Goal: Task Accomplishment & Management: Use online tool/utility

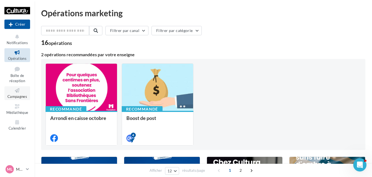
click at [26, 92] on icon at bounding box center [17, 90] width 22 height 6
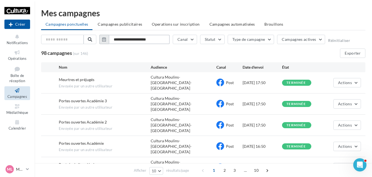
click at [160, 37] on input "**********" at bounding box center [139, 39] width 61 height 9
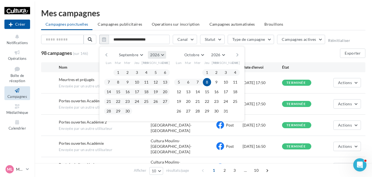
click at [158, 55] on span "2026" at bounding box center [154, 54] width 9 height 5
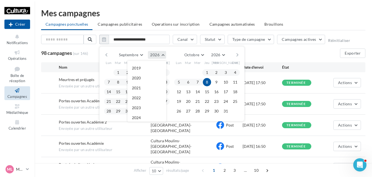
scroll to position [60, 0]
click at [147, 65] on button "2025" at bounding box center [146, 68] width 39 height 10
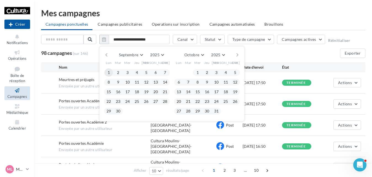
click at [105, 73] on button "1" at bounding box center [109, 72] width 8 height 8
click at [120, 111] on button "30" at bounding box center [118, 111] width 8 height 8
type input "**********"
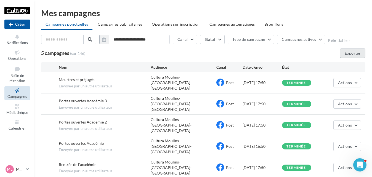
click at [357, 53] on button "Exporter" at bounding box center [352, 53] width 25 height 9
click at [255, 39] on button "Type de campagne" at bounding box center [251, 39] width 47 height 9
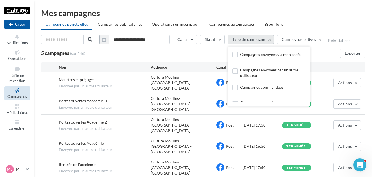
click at [255, 39] on button "Type de campagne" at bounding box center [251, 39] width 47 height 9
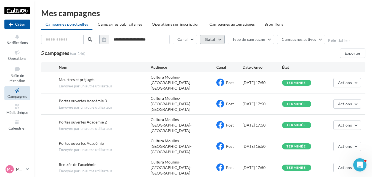
click at [206, 39] on button "Statut" at bounding box center [212, 39] width 25 height 9
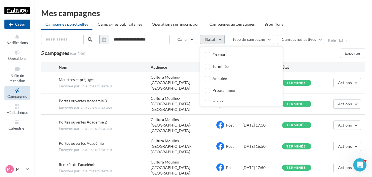
click at [206, 39] on button "Statut" at bounding box center [212, 39] width 25 height 9
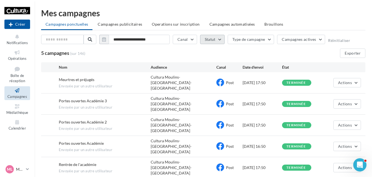
scroll to position [3, 0]
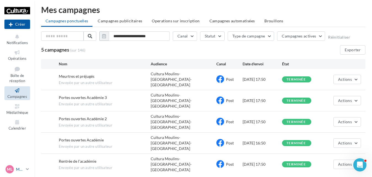
click at [25, 169] on link "[PERSON_NAME] [PERSON_NAME] [EMAIL_ADDRESS][DOMAIN_NAME]" at bounding box center [17, 169] width 26 height 10
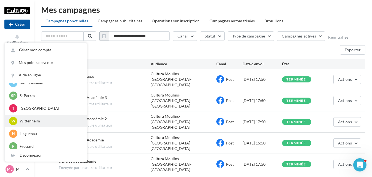
scroll to position [83, 0]
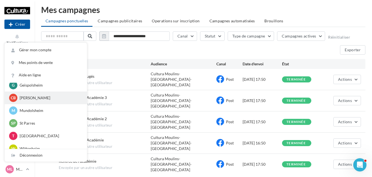
click at [35, 103] on div "CB [PERSON_NAME] 6bc569a6-deae-43fa-a0dc-da2f1a341f57" at bounding box center [46, 98] width 82 height 13
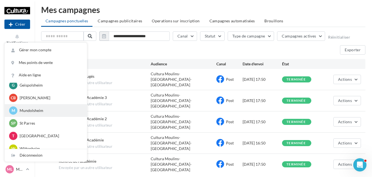
click at [37, 111] on p "Mundolsheim" at bounding box center [50, 111] width 61 height 6
click at [27, 114] on div "M Mundolsheim [EMAIL_ADDRESS][DOMAIN_NAME]" at bounding box center [45, 110] width 73 height 8
